Goal: Communication & Community: Answer question/provide support

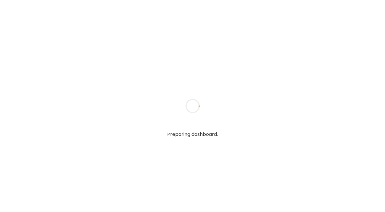
type textarea "**********"
type input "**********"
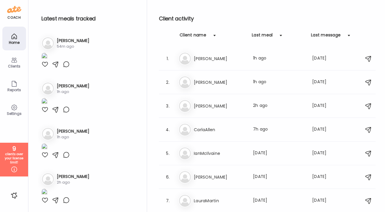
type input "**********"
click at [6, 60] on div "Clients" at bounding box center [14, 62] width 24 height 24
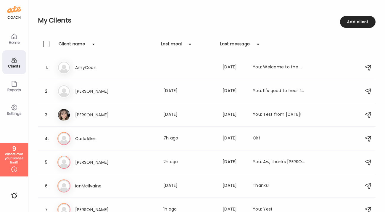
click at [174, 47] on div "Last meal" at bounding box center [171, 45] width 21 height 9
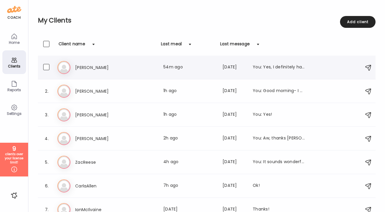
click at [148, 62] on div "Sa [PERSON_NAME] Last meal: 54m ago Last message: [DATE] You: Yes, I definitely…" at bounding box center [207, 67] width 300 height 13
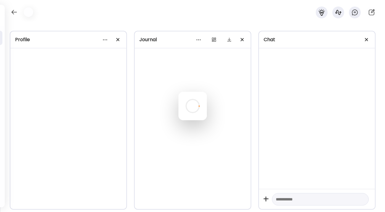
scroll to position [2646, 0]
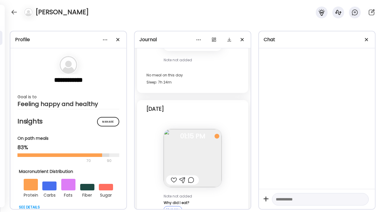
click at [213, 160] on img at bounding box center [192, 158] width 58 height 58
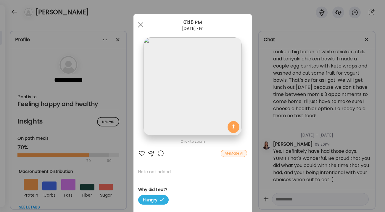
scroll to position [1512, 0]
click at [271, 124] on div "Ate Coach Dashboard Wahoo! It’s official Take a moment to set up your Coach Pro…" at bounding box center [192, 106] width 385 height 212
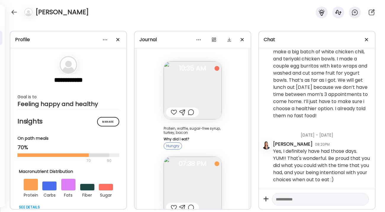
scroll to position [11869, 0]
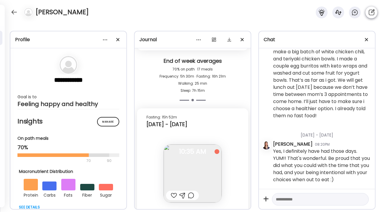
click at [373, 9] on icon at bounding box center [370, 12] width 7 height 7
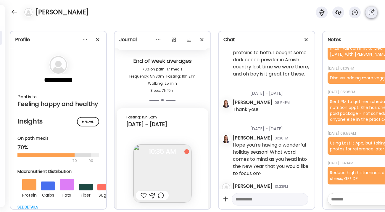
scroll to position [18, 0]
click at [358, 13] on icon at bounding box center [354, 12] width 7 height 7
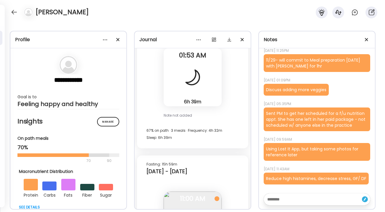
scroll to position [11336, 0]
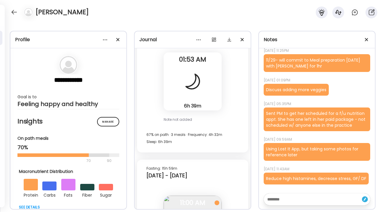
click at [289, 202] on textarea at bounding box center [311, 198] width 89 height 7
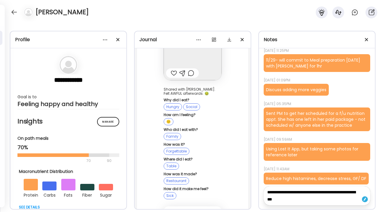
scroll to position [11105, 0]
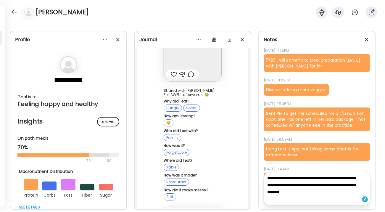
type textarea "**********"
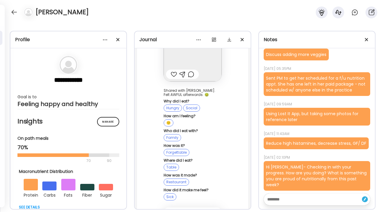
scroll to position [41, 0]
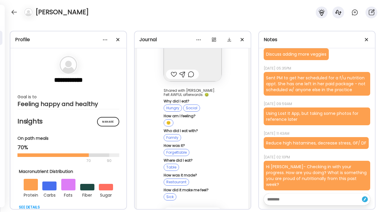
click at [299, 169] on div "Hi [PERSON_NAME]- Checking in with your progress. How are you doing? What is so…" at bounding box center [316, 176] width 106 height 30
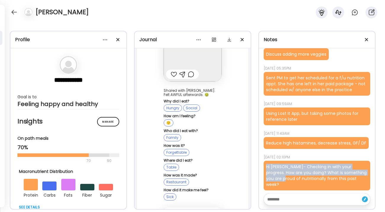
click at [299, 169] on div "Hi [PERSON_NAME]- Checking in with your progress. How are you doing? What is so…" at bounding box center [316, 176] width 106 height 30
copy div "Hi [PERSON_NAME]- Checking in with your progress. How are you doing? What is so…"
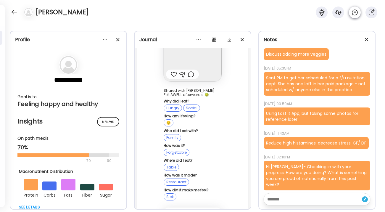
click at [357, 9] on icon at bounding box center [354, 12] width 7 height 7
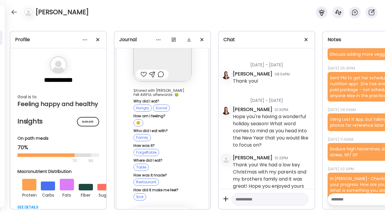
scroll to position [8269, 0]
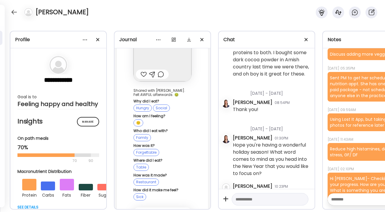
click at [268, 200] on textarea at bounding box center [264, 198] width 58 height 7
paste textarea "**********"
type textarea "**********"
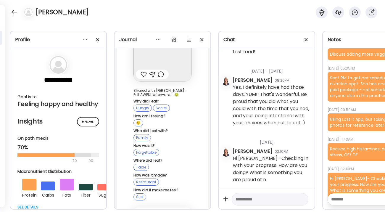
scroll to position [9774, 0]
click at [12, 10] on div at bounding box center [13, 11] width 9 height 9
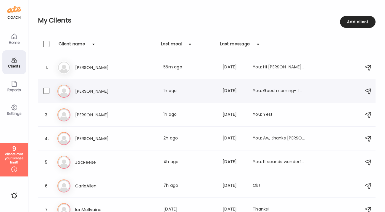
click at [88, 90] on h3 "[PERSON_NAME]" at bounding box center [101, 91] width 52 height 7
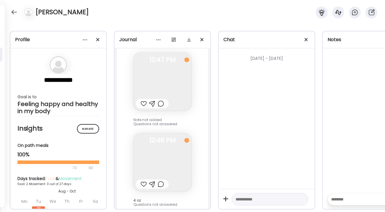
scroll to position [0, 0]
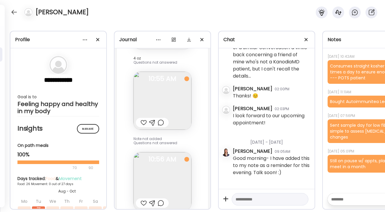
click at [256, 186] on div "[DATE] - [DATE] [PERSON_NAME] 10:24AM Hi, [PERSON_NAME]! Do you want me taking …" at bounding box center [266, 118] width 96 height 140
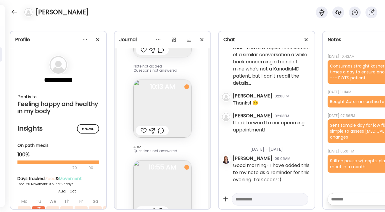
scroll to position [79468, 0]
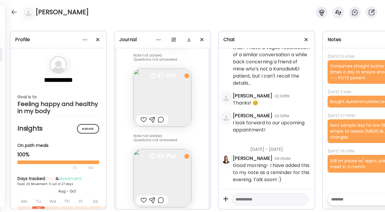
click at [247, 198] on textarea at bounding box center [264, 198] width 58 height 7
type textarea "**********"
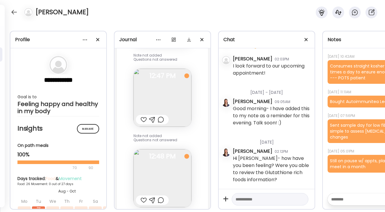
scroll to position [7336, 0]
click at [16, 11] on div at bounding box center [13, 11] width 9 height 9
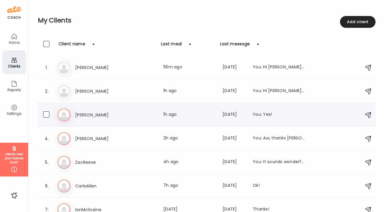
click at [88, 114] on h3 "[PERSON_NAME]" at bounding box center [101, 114] width 52 height 7
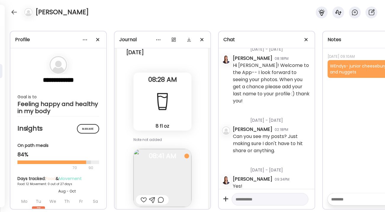
scroll to position [9491, 0]
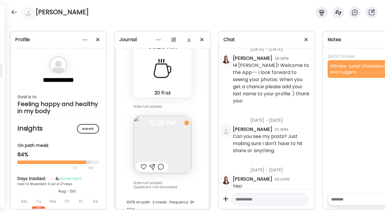
click at [249, 199] on textarea at bounding box center [264, 198] width 58 height 7
type textarea "**********"
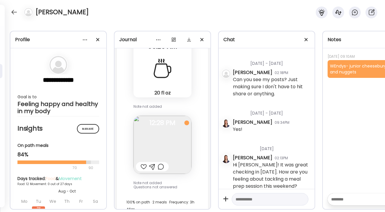
scroll to position [101, 0]
click at [15, 13] on div at bounding box center [13, 11] width 9 height 9
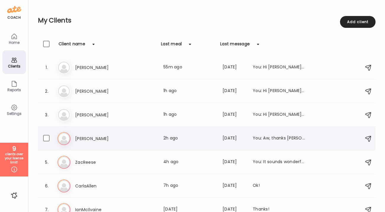
click at [102, 139] on h3 "[PERSON_NAME]" at bounding box center [101, 138] width 52 height 7
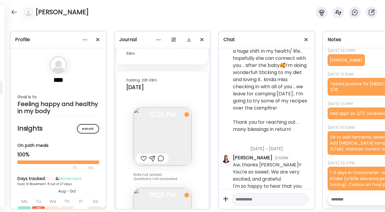
scroll to position [5710, 0]
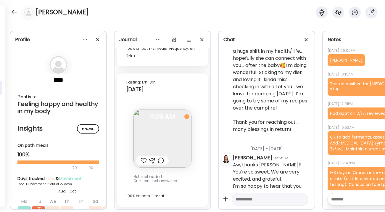
click at [342, 199] on textarea at bounding box center [365, 198] width 69 height 7
type textarea "**********"
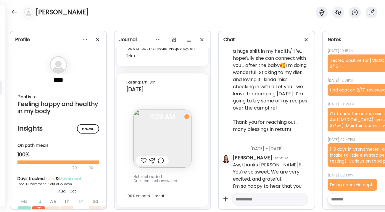
scroll to position [30, 0]
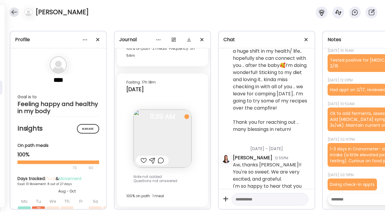
click at [12, 13] on div at bounding box center [13, 11] width 9 height 9
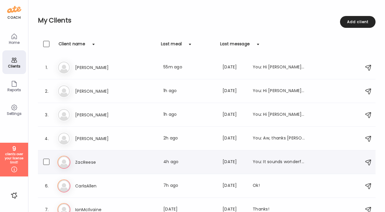
click at [79, 162] on h3 "ZacReese" at bounding box center [101, 161] width 52 height 7
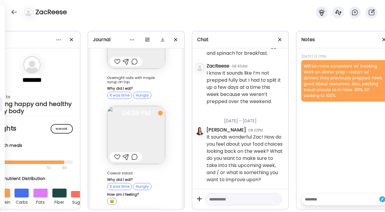
scroll to position [5126, 0]
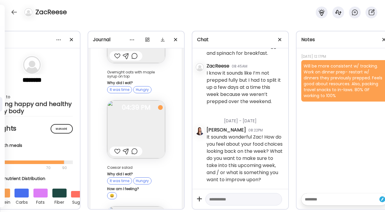
click at [142, 100] on img at bounding box center [136, 129] width 58 height 58
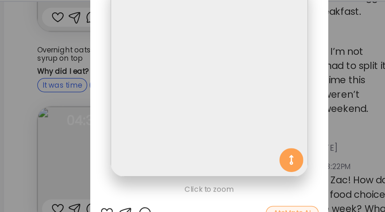
click at [118, 97] on div "Ate Coach Dashboard Wahoo! It’s official Take a moment to set up your Coach Pro…" at bounding box center [192, 106] width 385 height 212
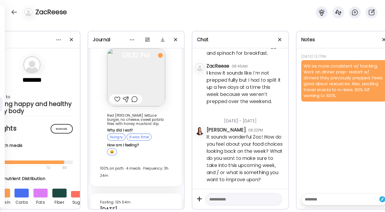
scroll to position [7347, 0]
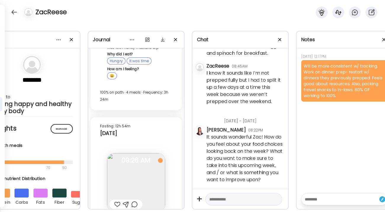
click at [221, 201] on textarea at bounding box center [238, 198] width 58 height 7
type textarea "**********"
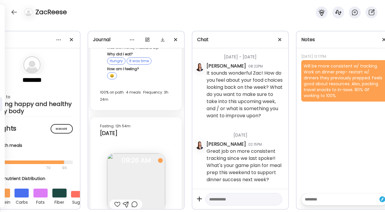
scroll to position [674, 0]
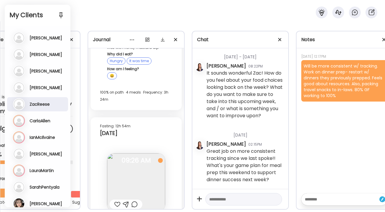
click at [39, 122] on h3 "CarlaAllen" at bounding box center [40, 120] width 21 height 5
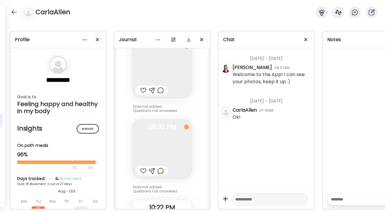
scroll to position [9592, 0]
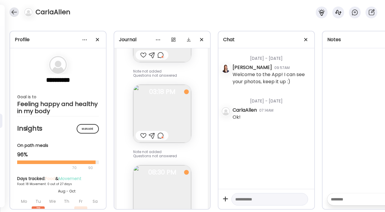
click at [15, 9] on div at bounding box center [13, 11] width 9 height 9
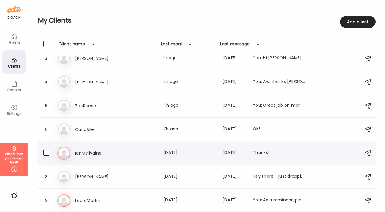
click at [88, 156] on h3 "IanMcIlvaine" at bounding box center [101, 152] width 52 height 7
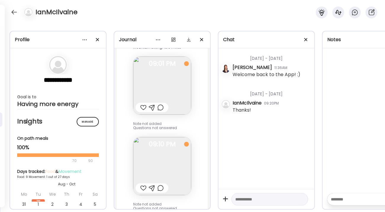
scroll to position [2913, 0]
click at [169, 159] on img at bounding box center [162, 165] width 58 height 58
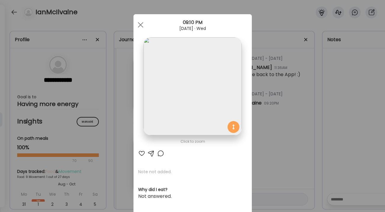
click at [262, 112] on div "Ate Coach Dashboard Wahoo! It’s official Take a moment to set up your Coach Pro…" at bounding box center [192, 106] width 385 height 212
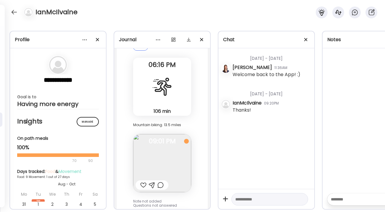
scroll to position [2809, 0]
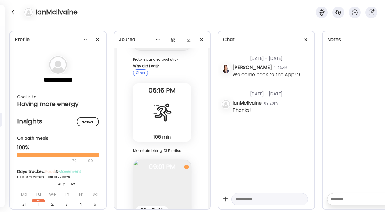
click at [150, 181] on img at bounding box center [162, 189] width 58 height 58
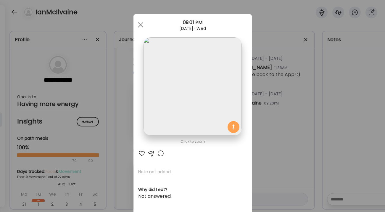
click at [263, 108] on div "Ate Coach Dashboard Wahoo! It’s official Take a moment to set up your Coach Pro…" at bounding box center [192, 106] width 385 height 212
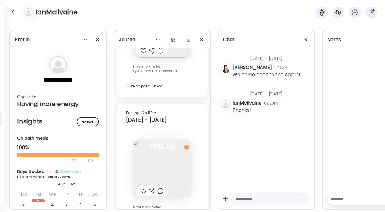
scroll to position [3736, 0]
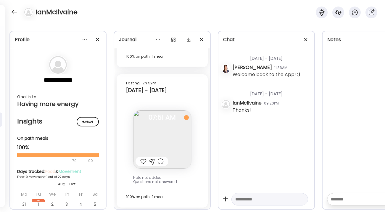
click at [242, 200] on textarea at bounding box center [264, 198] width 58 height 7
type textarea "**********"
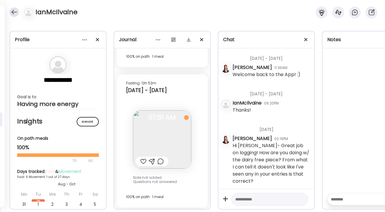
click at [13, 13] on div at bounding box center [13, 11] width 9 height 9
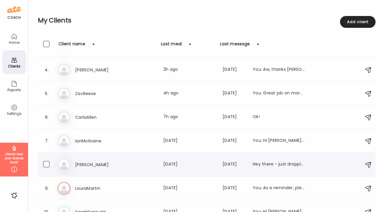
scroll to position [74, 0]
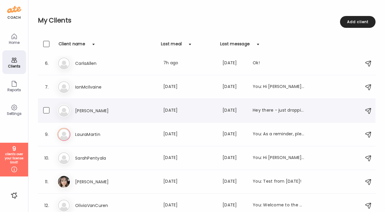
click at [97, 110] on h3 "[PERSON_NAME]" at bounding box center [101, 110] width 52 height 7
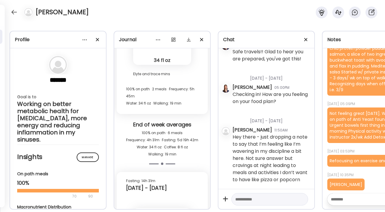
scroll to position [4242, 0]
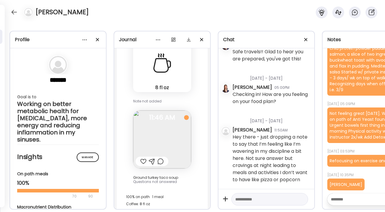
click at [251, 202] on textarea at bounding box center [264, 198] width 58 height 7
type textarea "**********"
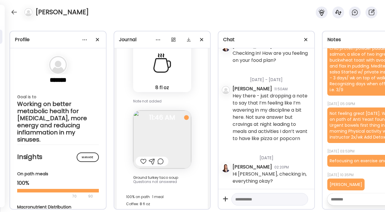
scroll to position [1739, 0]
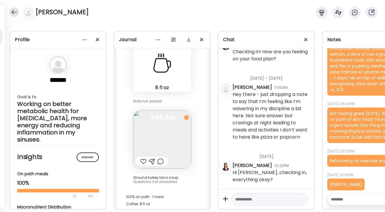
click at [16, 15] on div at bounding box center [13, 11] width 9 height 9
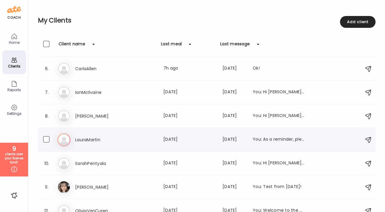
click at [93, 141] on h3 "LauraMartin" at bounding box center [101, 139] width 52 height 7
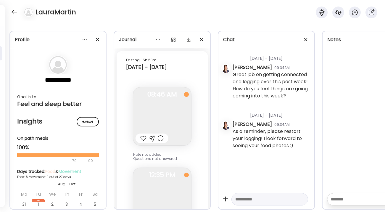
scroll to position [5341, 0]
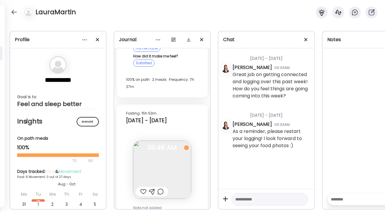
click at [242, 196] on textarea at bounding box center [264, 198] width 58 height 7
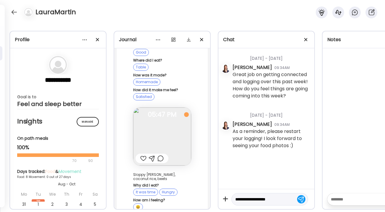
scroll to position [4732, 0]
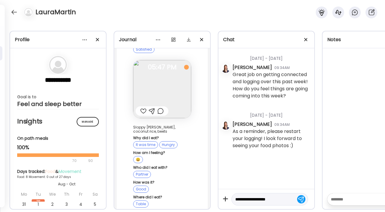
drag, startPoint x: 274, startPoint y: 200, endPoint x: 254, endPoint y: 199, distance: 20.4
click at [254, 199] on textarea "**********" at bounding box center [264, 198] width 58 height 7
type textarea "**********"
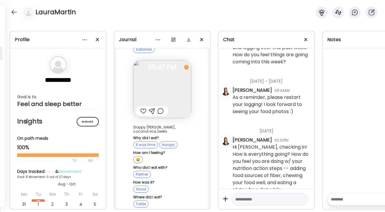
scroll to position [51, 0]
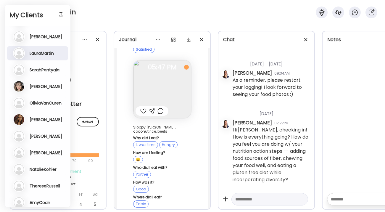
click at [42, 70] on h3 "SarahPentyala" at bounding box center [45, 69] width 30 height 5
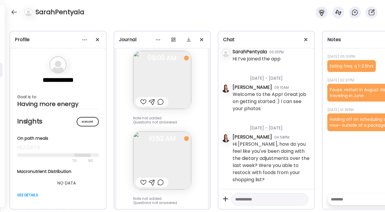
scroll to position [5319, 0]
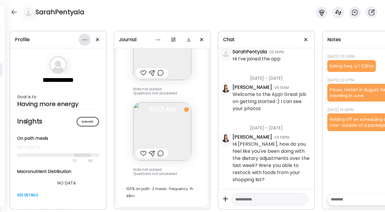
click at [84, 42] on div at bounding box center [85, 40] width 12 height 12
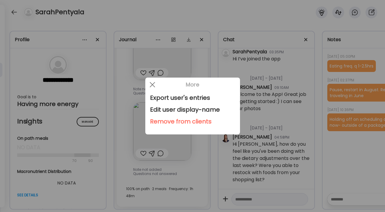
click at [169, 121] on div "Remove from clients" at bounding box center [192, 121] width 85 height 12
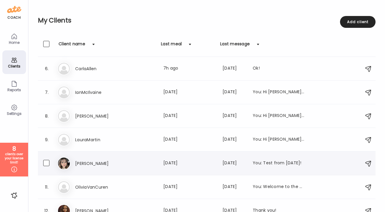
click at [93, 169] on div "An [PERSON_NAME] meal: [DATE] Last message: [DATE] You: Test from [DATE]!" at bounding box center [207, 163] width 300 height 13
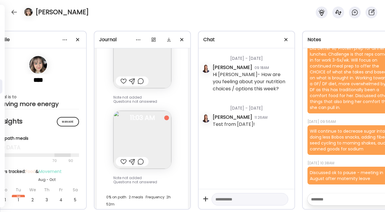
scroll to position [0, 0]
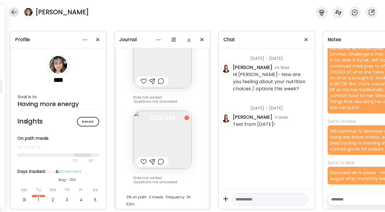
click at [15, 14] on div at bounding box center [13, 11] width 9 height 9
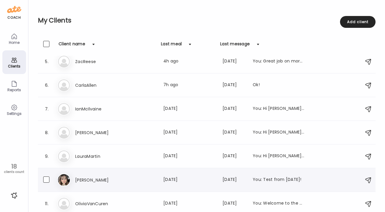
click at [82, 181] on h3 "[PERSON_NAME]" at bounding box center [101, 179] width 52 height 7
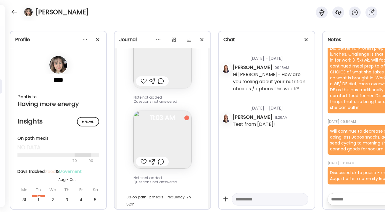
click at [336, 195] on textarea at bounding box center [365, 198] width 69 height 7
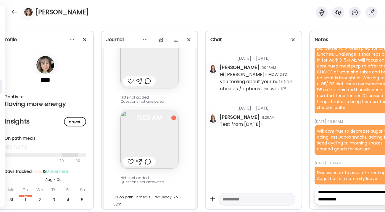
scroll to position [0, 14]
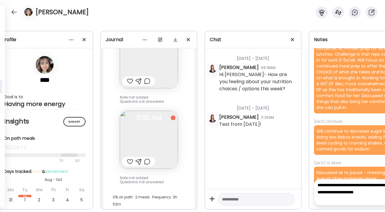
type textarea "**********"
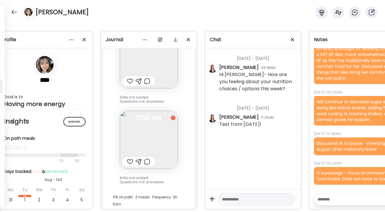
scroll to position [53, 0]
click at [15, 10] on div at bounding box center [13, 11] width 9 height 9
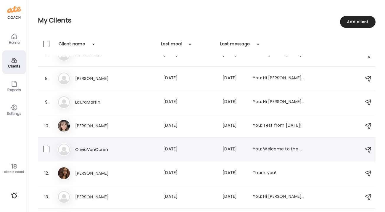
click at [85, 146] on h3 "OliviaVanCuren" at bounding box center [101, 149] width 52 height 7
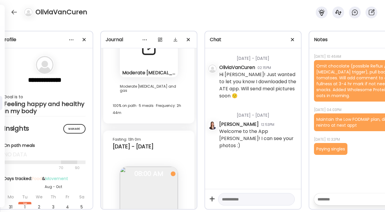
scroll to position [3514, 0]
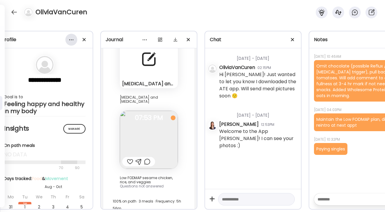
click at [69, 38] on div at bounding box center [71, 40] width 12 height 12
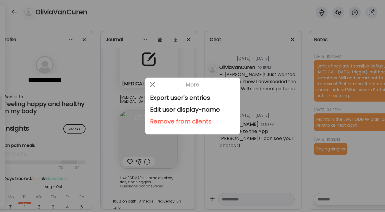
click at [171, 121] on div "Remove from clients" at bounding box center [192, 121] width 85 height 12
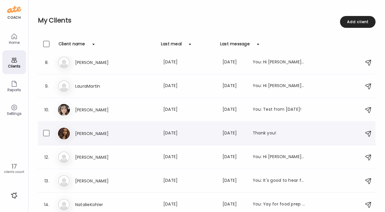
click at [102, 130] on h3 "[PERSON_NAME]" at bounding box center [101, 133] width 52 height 7
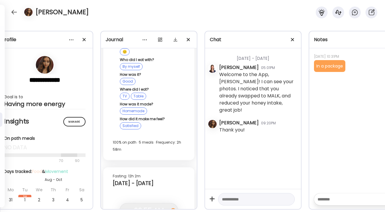
scroll to position [4421, 0]
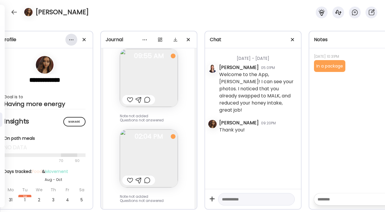
click at [72, 41] on div at bounding box center [71, 40] width 12 height 12
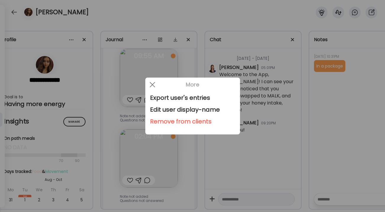
click at [160, 120] on div "Remove from clients" at bounding box center [192, 121] width 85 height 12
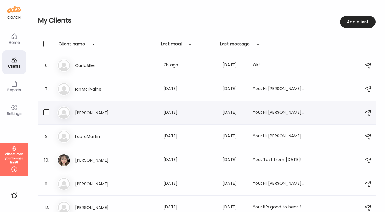
scroll to position [210, 0]
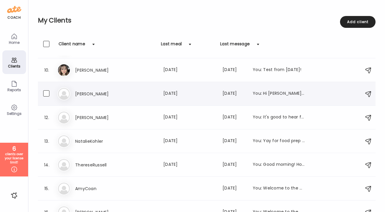
click at [95, 93] on h3 "[PERSON_NAME]" at bounding box center [101, 93] width 52 height 7
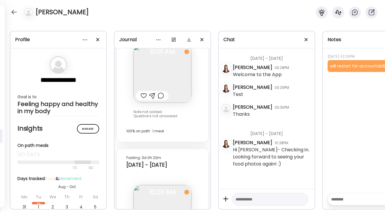
scroll to position [3891, 0]
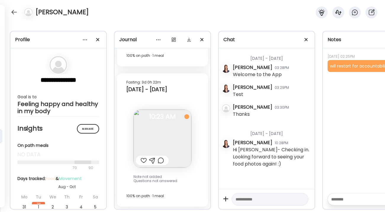
click at [341, 199] on textarea at bounding box center [365, 198] width 69 height 7
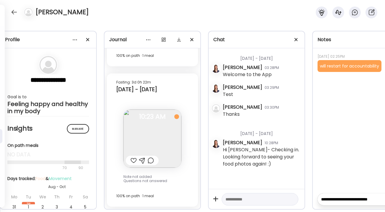
scroll to position [0, 13]
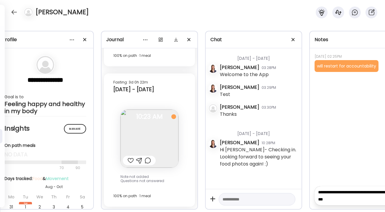
type textarea "**********"
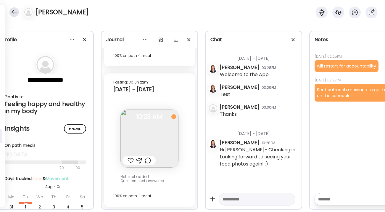
click at [14, 11] on div at bounding box center [13, 11] width 9 height 9
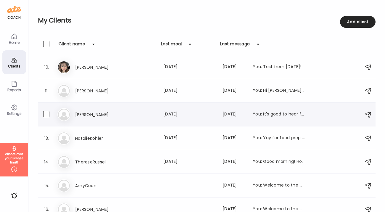
click at [86, 117] on h3 "[PERSON_NAME]" at bounding box center [101, 114] width 52 height 7
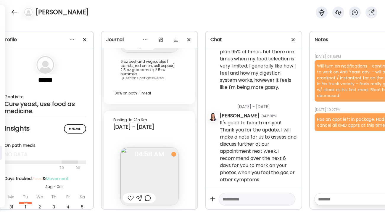
scroll to position [3575, 0]
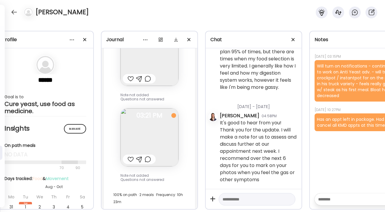
click at [331, 195] on div at bounding box center [357, 199] width 86 height 12
click at [330, 197] on textarea at bounding box center [352, 198] width 69 height 7
click at [349, 198] on textarea "**********" at bounding box center [352, 195] width 69 height 14
type textarea "**********"
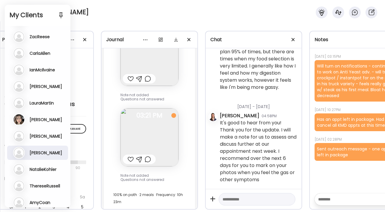
click at [36, 171] on h3 "NatalieKohler" at bounding box center [43, 168] width 27 height 5
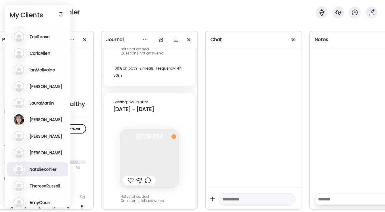
scroll to position [2201, 0]
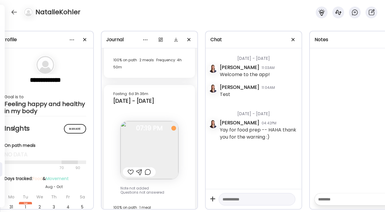
click at [326, 197] on textarea at bounding box center [352, 198] width 69 height 7
type textarea "**********"
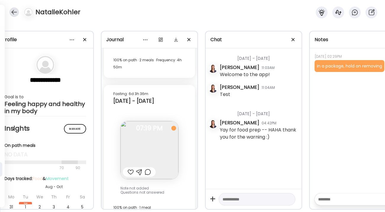
click at [14, 13] on div at bounding box center [13, 11] width 9 height 9
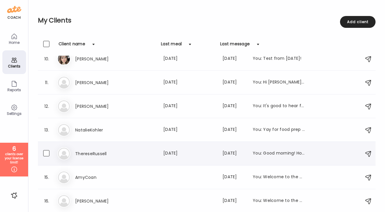
click at [81, 150] on h3 "ThereseRussell" at bounding box center [101, 153] width 52 height 7
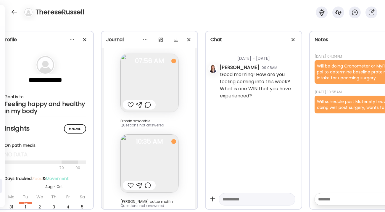
scroll to position [3503, 0]
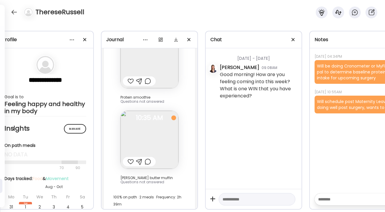
click at [331, 197] on textarea at bounding box center [352, 198] width 69 height 7
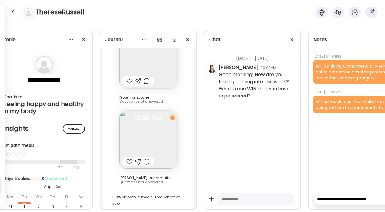
scroll to position [0, 15]
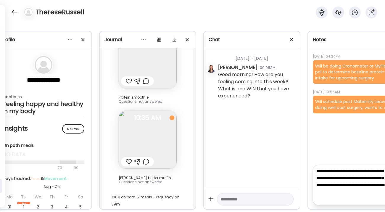
click at [361, 184] on textarea "**********" at bounding box center [350, 184] width 69 height 35
type textarea "**********"
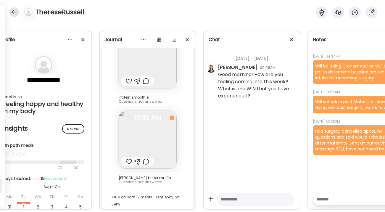
click at [13, 11] on div at bounding box center [13, 11] width 9 height 9
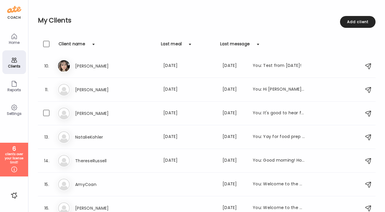
scroll to position [221, 0]
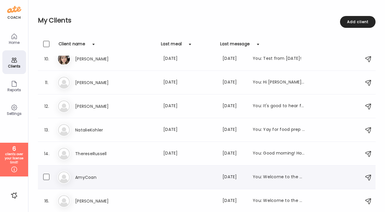
click at [87, 176] on h3 "AmyCoan" at bounding box center [101, 177] width 52 height 7
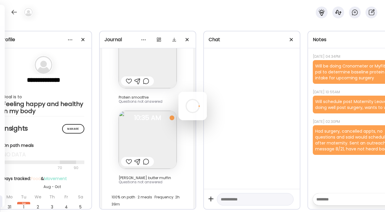
scroll to position [0, 0]
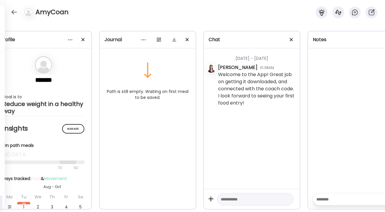
click at [325, 202] on textarea at bounding box center [350, 198] width 69 height 7
type textarea "**********"
click at [12, 14] on div at bounding box center [13, 11] width 9 height 9
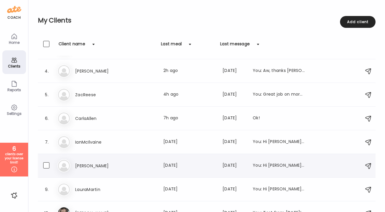
scroll to position [221, 0]
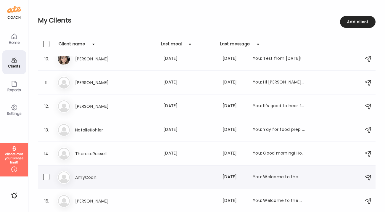
click at [88, 179] on h3 "AmyCoan" at bounding box center [101, 177] width 52 height 7
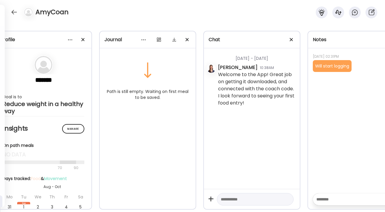
click at [233, 200] on textarea at bounding box center [250, 198] width 58 height 7
type textarea "**********"
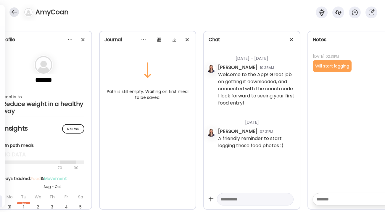
click at [10, 14] on div at bounding box center [13, 11] width 9 height 9
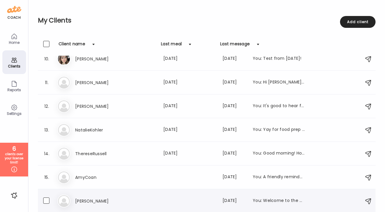
click at [85, 198] on h3 "[PERSON_NAME]" at bounding box center [101, 200] width 52 height 7
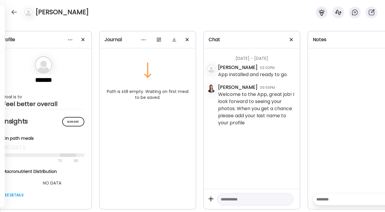
click at [229, 199] on textarea at bounding box center [250, 198] width 58 height 7
type textarea "**********"
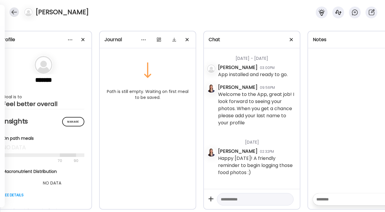
click at [14, 12] on div at bounding box center [13, 11] width 9 height 9
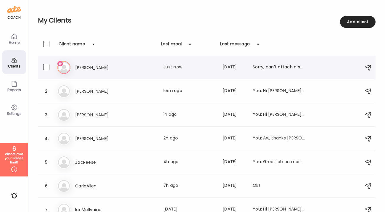
click at [90, 70] on h3 "[PERSON_NAME]" at bounding box center [101, 67] width 52 height 7
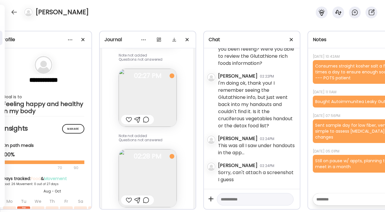
scroll to position [7452, 0]
click at [230, 201] on textarea at bounding box center [250, 198] width 58 height 7
paste textarea "**********"
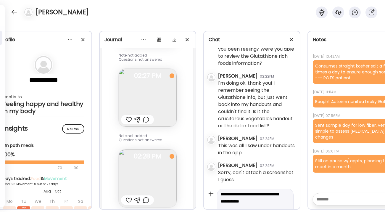
scroll to position [6, 0]
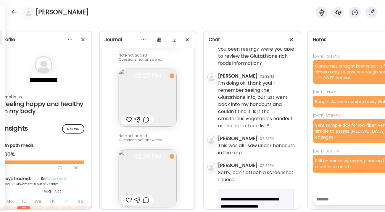
scroll to position [28, 0]
type textarea "**********"
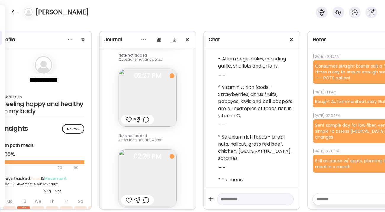
scroll to position [7912, 0]
click at [15, 15] on div at bounding box center [13, 11] width 9 height 9
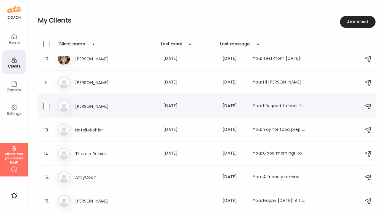
scroll to position [0, 0]
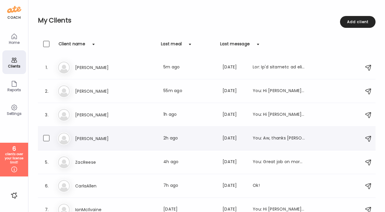
click at [103, 139] on h3 "[PERSON_NAME]" at bounding box center [101, 138] width 52 height 7
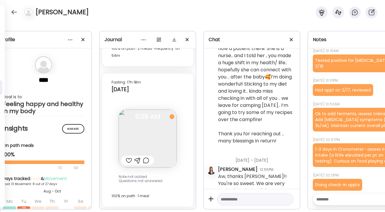
scroll to position [3399, 0]
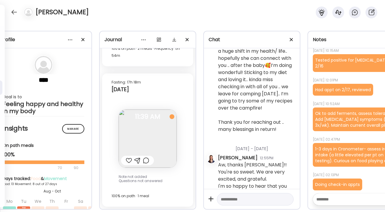
click at [243, 200] on textarea at bounding box center [250, 198] width 58 height 7
click at [246, 198] on textarea "**********" at bounding box center [250, 195] width 58 height 14
click at [145, 147] on img at bounding box center [148, 138] width 58 height 58
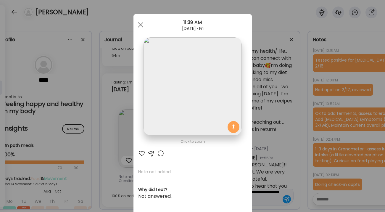
click at [257, 107] on div "Ate Coach Dashboard Wahoo! It’s official Take a moment to set up your Coach Pro…" at bounding box center [192, 106] width 385 height 212
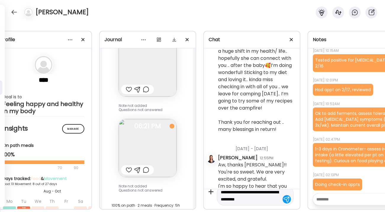
scroll to position [5551, 0]
click at [271, 199] on textarea "**********" at bounding box center [250, 195] width 58 height 14
click at [158, 145] on img at bounding box center [148, 150] width 58 height 58
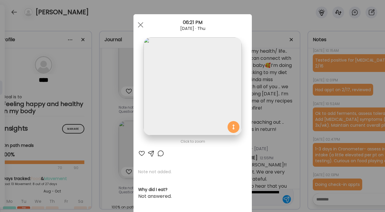
click at [287, 84] on div "Ate Coach Dashboard Wahoo! It’s official Take a moment to set up your Coach Pro…" at bounding box center [192, 106] width 385 height 212
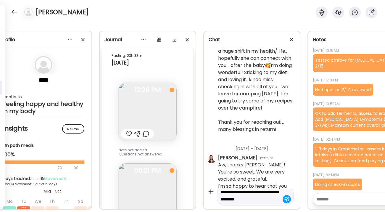
scroll to position [5577, 0]
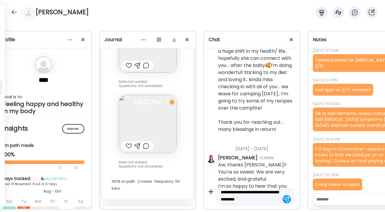
click at [273, 198] on textarea "**********" at bounding box center [250, 195] width 58 height 14
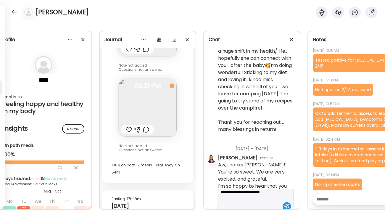
scroll to position [28, 0]
type textarea "**********"
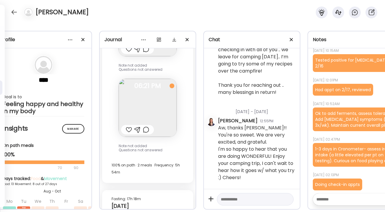
scroll to position [3456, 0]
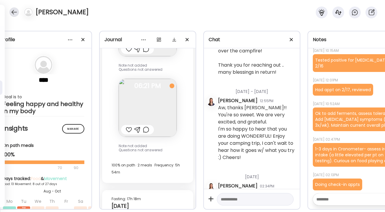
click at [13, 11] on div at bounding box center [13, 11] width 9 height 9
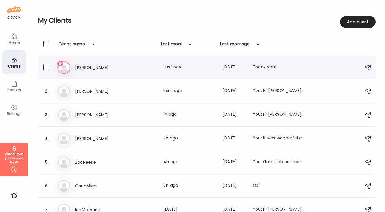
click at [119, 69] on h3 "[PERSON_NAME]" at bounding box center [101, 67] width 52 height 7
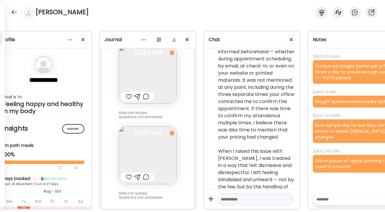
scroll to position [7835, 0]
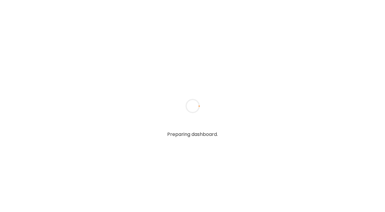
type textarea "**********"
type input "**********"
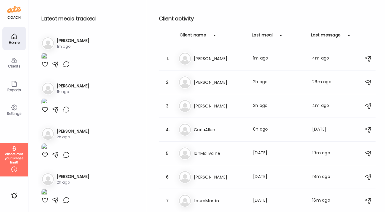
type input "**********"
click at [71, 40] on h3 "[PERSON_NAME]" at bounding box center [73, 41] width 33 height 6
click at [215, 62] on div "Li [PERSON_NAME] Last meal: 1m ago Last message: 4m ago Thank you!" at bounding box center [267, 58] width 179 height 13
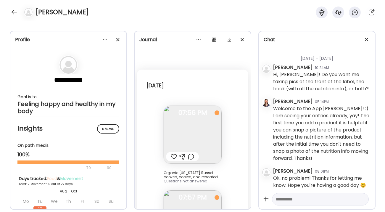
click at [207, 120] on div at bounding box center [192, 106] width 28 height 28
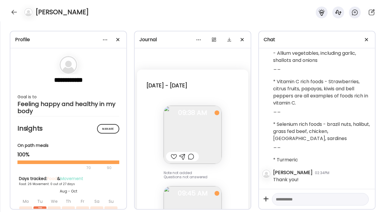
scroll to position [6903, 0]
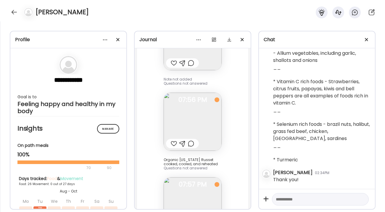
click at [290, 201] on textarea at bounding box center [315, 198] width 78 height 7
type textarea "**********"
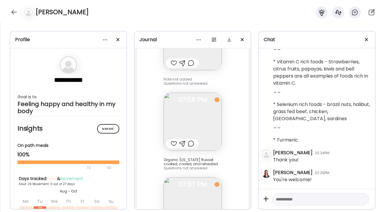
scroll to position [6923, 0]
